Goal: Information Seeking & Learning: Find specific fact

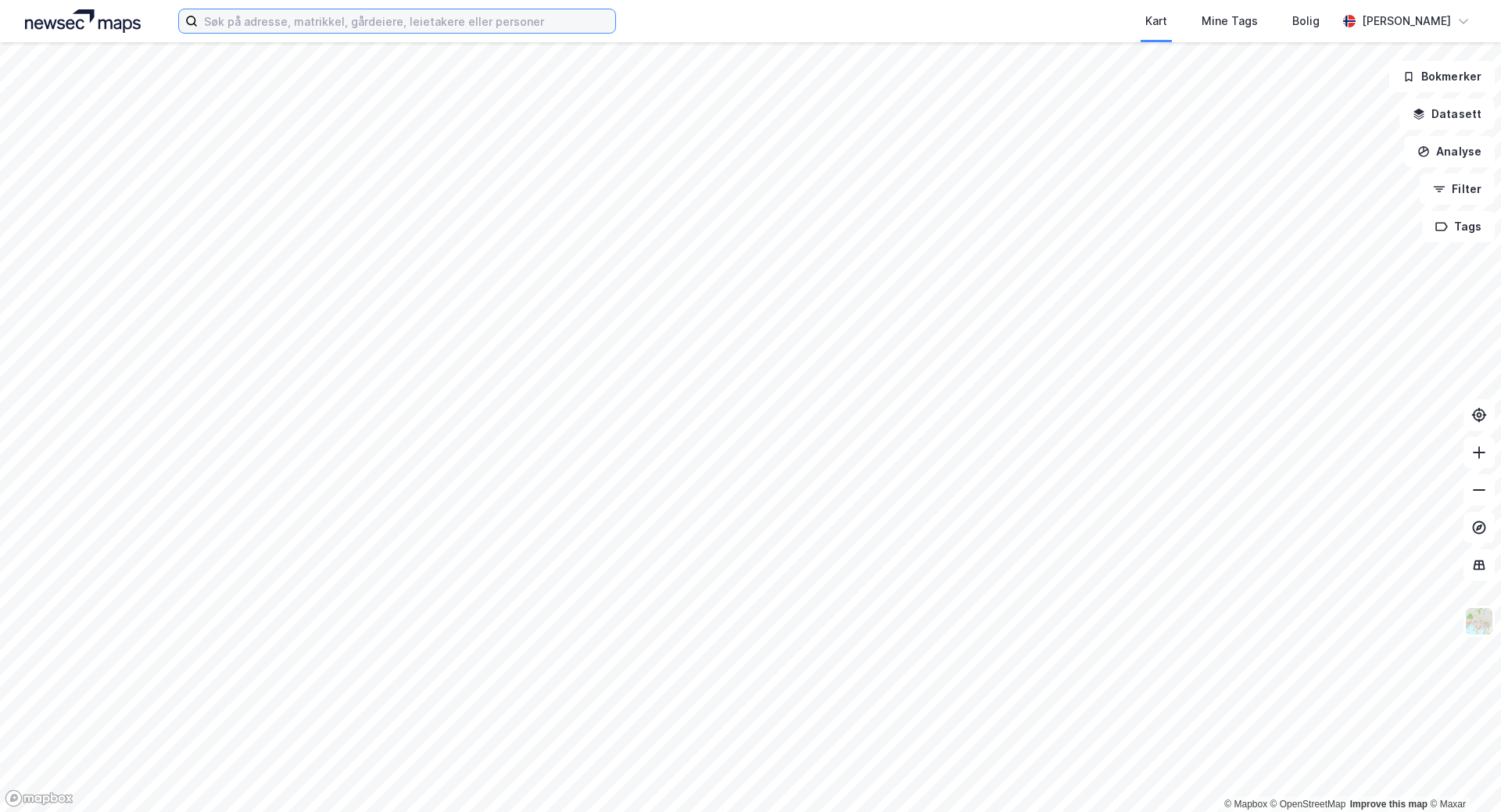
click at [424, 23] on input at bounding box center [406, 20] width 417 height 23
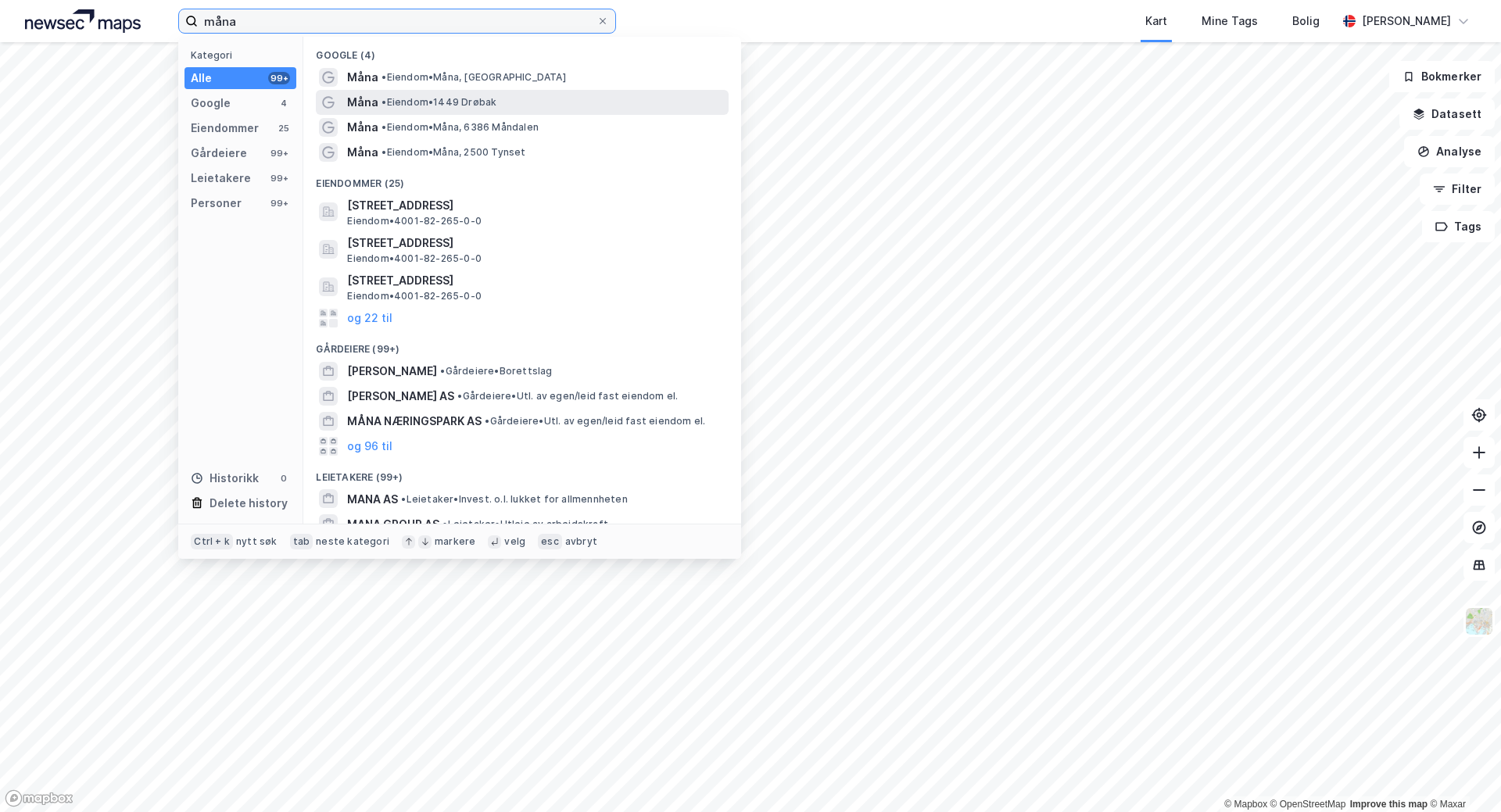
type input "måna"
click at [452, 108] on span "• Eiendom • 1449 Drøbak" at bounding box center [439, 103] width 115 height 13
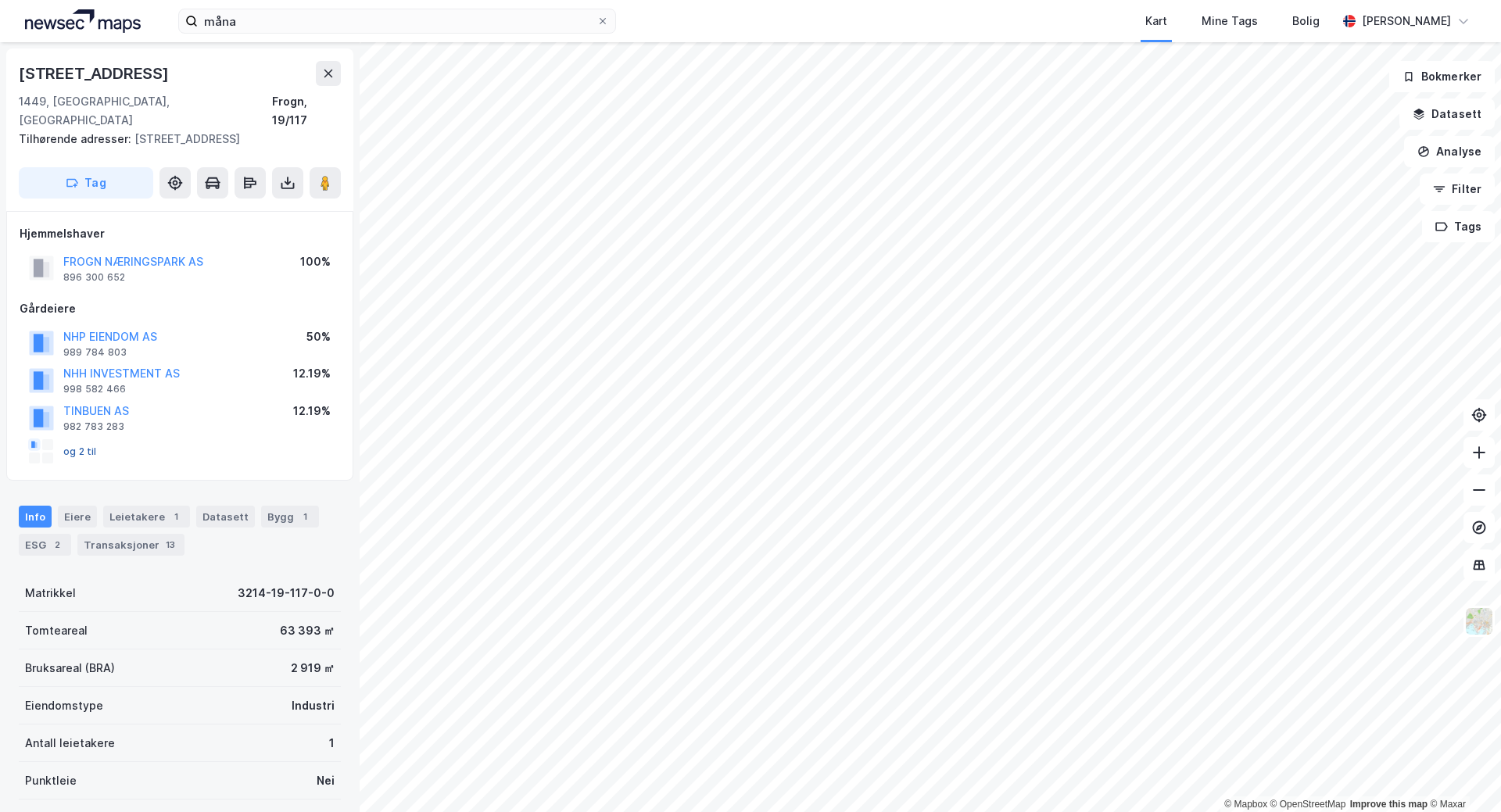
click at [0, 0] on button "og 2 til" at bounding box center [0, 0] width 0 height 0
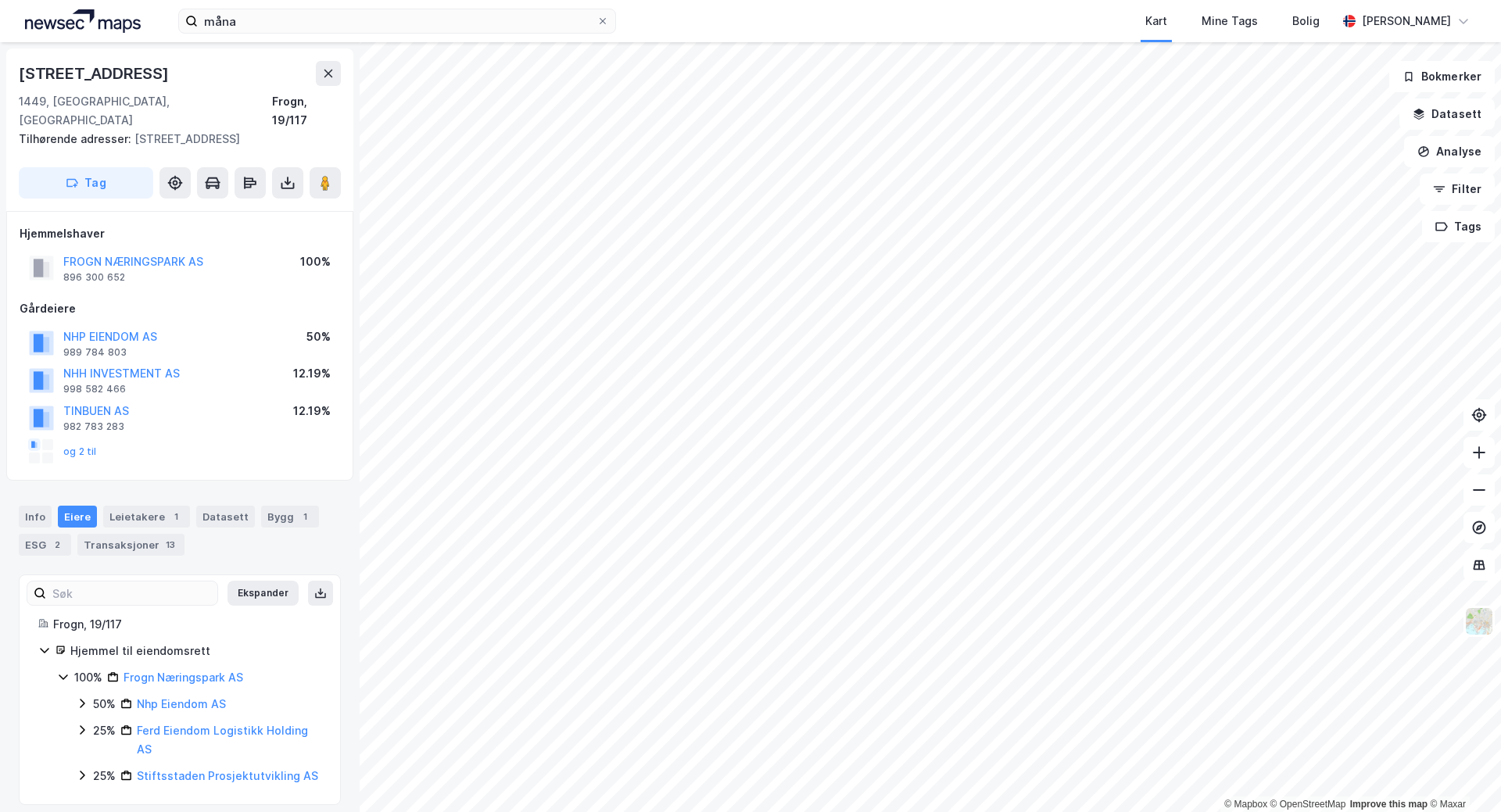
click at [83, 439] on div "og 2 til" at bounding box center [63, 451] width 68 height 25
click at [0, 0] on button "og 2 til" at bounding box center [0, 0] width 0 height 0
drag, startPoint x: 242, startPoint y: 654, endPoint x: 122, endPoint y: 656, distance: 120.0
click at [122, 669] on div "100% Frogn Næringspark AS" at bounding box center [197, 678] width 247 height 18
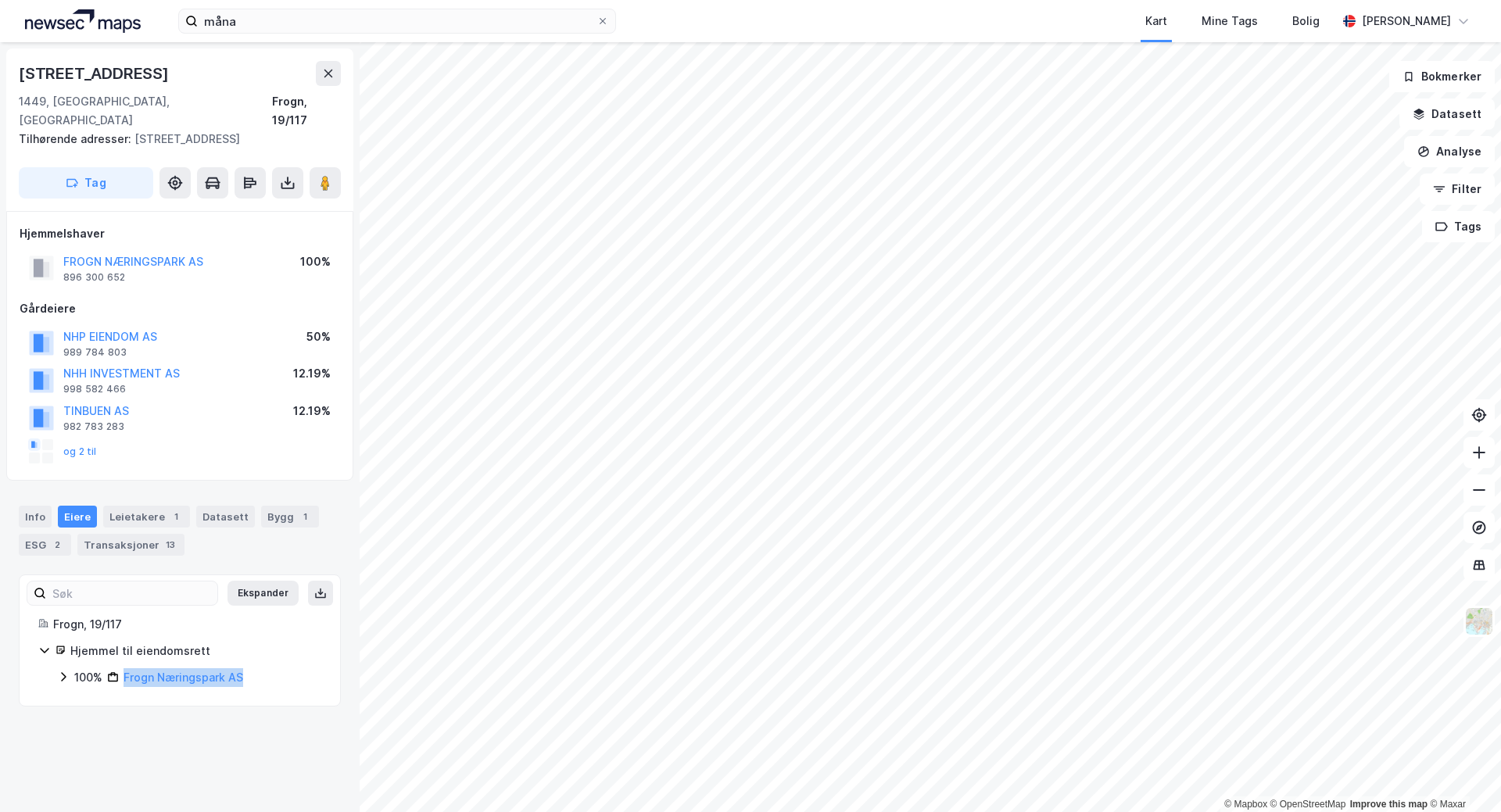
copy link "Frogn Næringspark AS"
